Goal: Navigation & Orientation: Find specific page/section

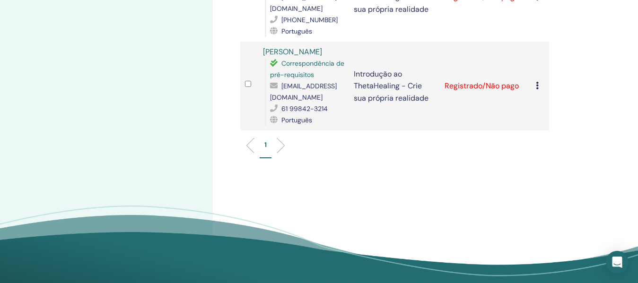
scroll to position [331, 0]
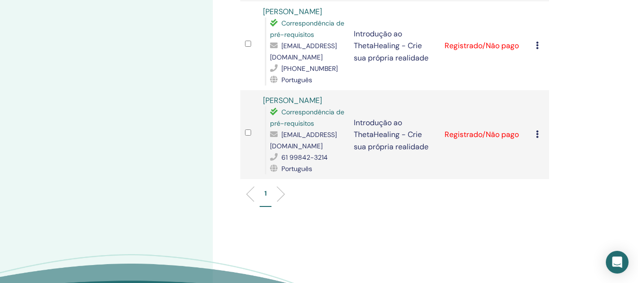
click at [283, 202] on li at bounding box center [277, 194] width 16 height 16
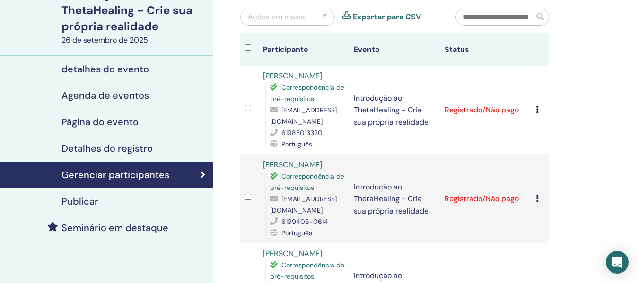
scroll to position [95, 0]
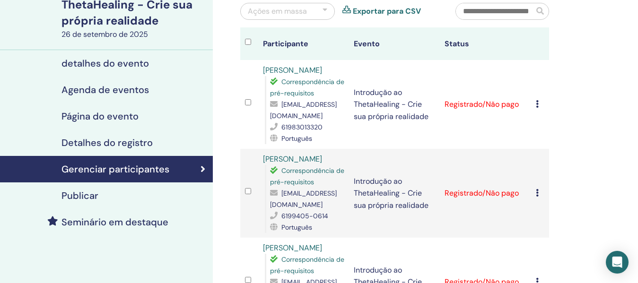
click at [120, 63] on font "detalhes do evento" at bounding box center [104, 63] width 87 height 12
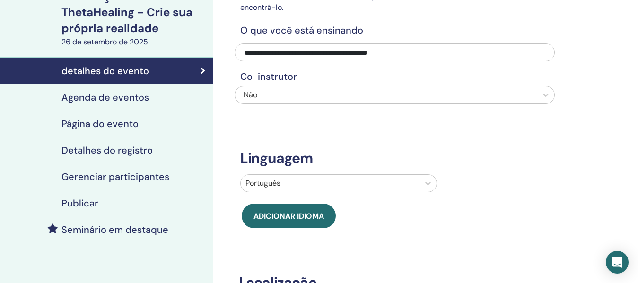
scroll to position [95, 0]
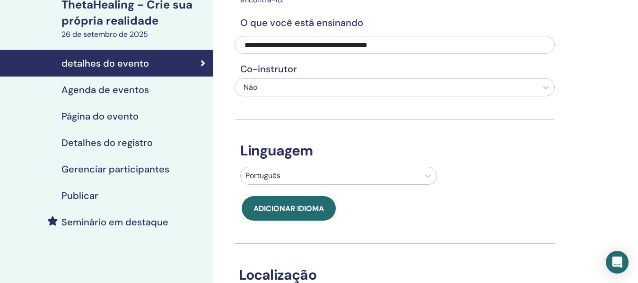
click at [119, 84] on font "Agenda de eventos" at bounding box center [104, 90] width 87 height 12
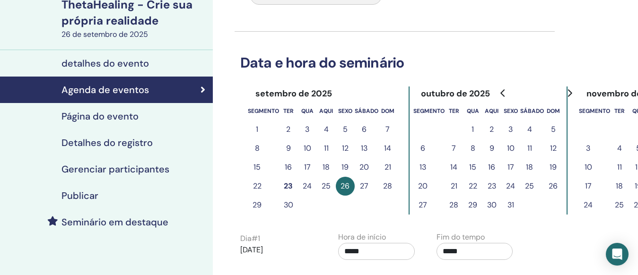
click at [131, 121] on font "Página do evento" at bounding box center [99, 116] width 77 height 12
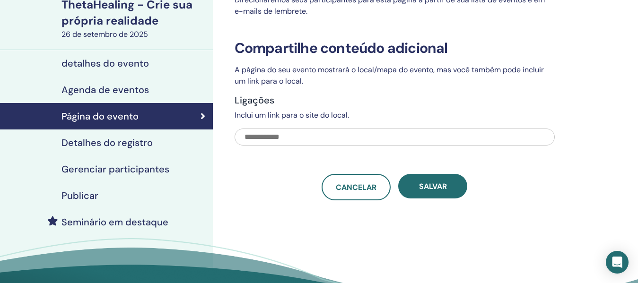
click at [140, 145] on font "Detalhes do registro" at bounding box center [106, 143] width 91 height 12
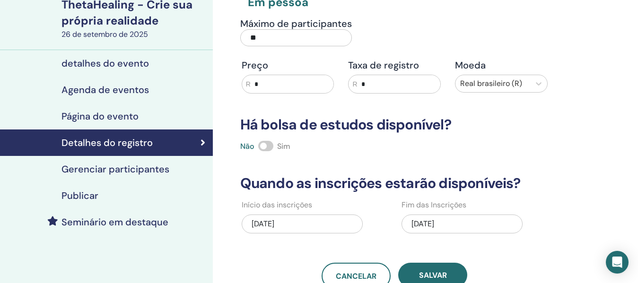
click at [138, 168] on font "Gerenciar participantes" at bounding box center [115, 169] width 108 height 12
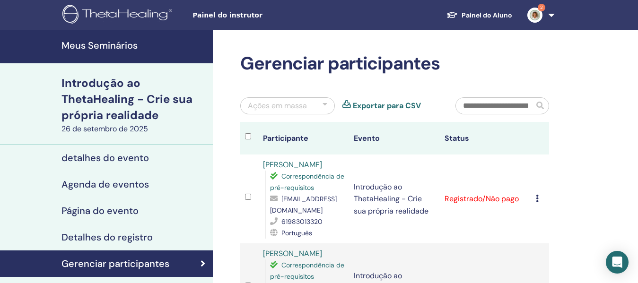
click at [227, 12] on font "Painel do instrutor" at bounding box center [227, 15] width 70 height 8
click at [491, 14] on font "Painel do Aluno" at bounding box center [486, 15] width 51 height 9
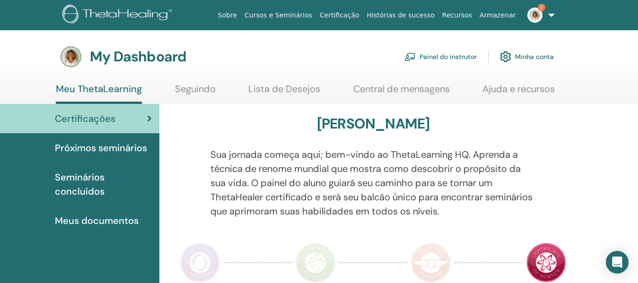
click at [442, 59] on link "Painel do instrutor" at bounding box center [440, 56] width 72 height 21
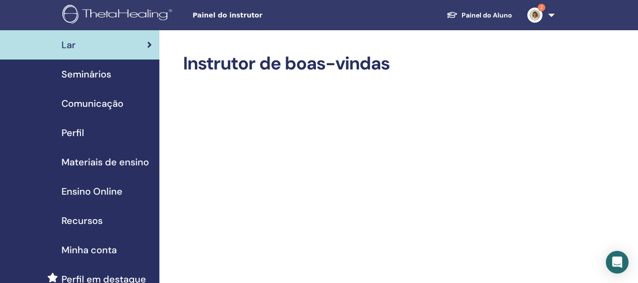
click at [101, 68] on span "Seminários" at bounding box center [86, 74] width 50 height 14
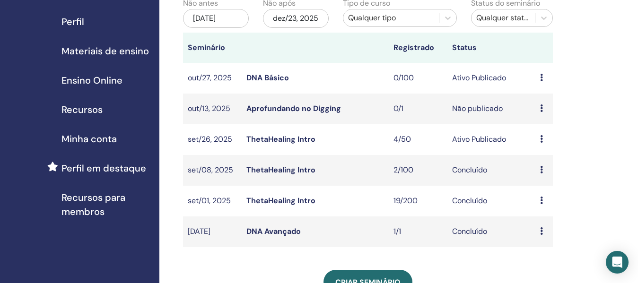
scroll to position [95, 0]
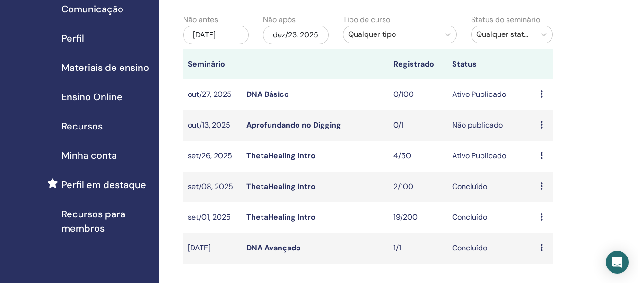
click at [335, 90] on td "DNA Básico" at bounding box center [314, 94] width 147 height 31
